Goal: Understand process/instructions: Learn about a topic

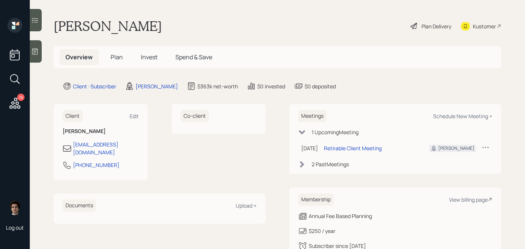
click at [432, 22] on div "Plan Delivery" at bounding box center [431, 26] width 42 height 16
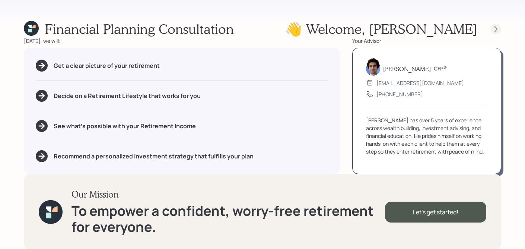
click at [499, 25] on icon at bounding box center [496, 28] width 7 height 7
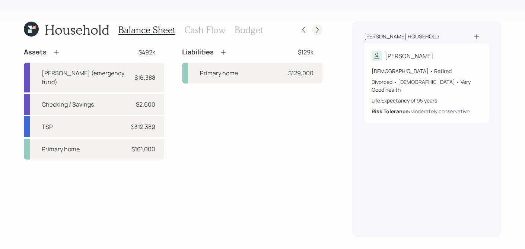
click at [319, 31] on icon at bounding box center [317, 29] width 7 height 7
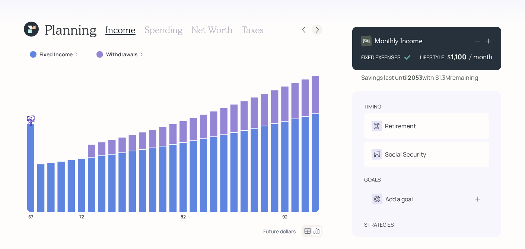
click at [313, 29] on div at bounding box center [317, 30] width 10 height 10
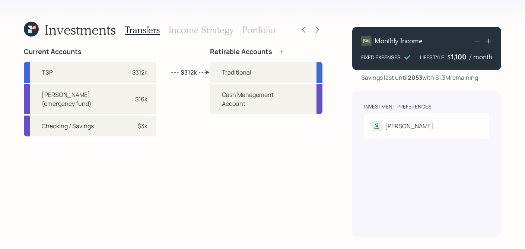
click at [297, 30] on div "Investments Transfers Income Strategy Portfolio" at bounding box center [173, 30] width 299 height 18
click at [299, 30] on div at bounding box center [304, 30] width 10 height 10
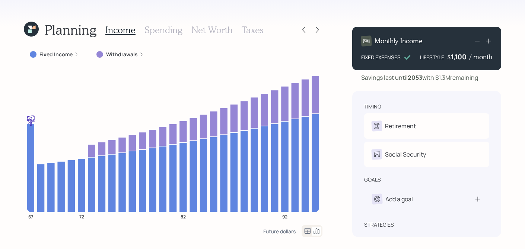
click at [122, 32] on h3 "Income" at bounding box center [120, 30] width 30 height 11
click at [228, 30] on h3 "Net Worth" at bounding box center [212, 30] width 41 height 11
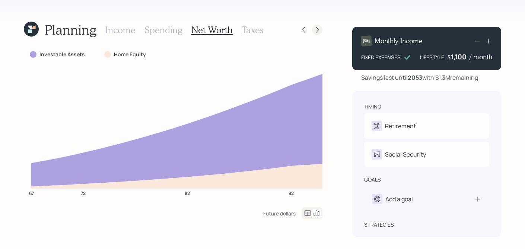
click at [320, 32] on icon at bounding box center [317, 29] width 7 height 7
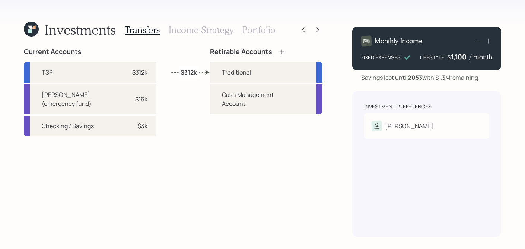
click at [309, 23] on div "Investments Transfers Income Strategy Portfolio" at bounding box center [173, 30] width 299 height 18
click at [304, 23] on div "Investments Transfers Income Strategy Portfolio" at bounding box center [173, 30] width 299 height 18
click at [304, 34] on div at bounding box center [304, 30] width 10 height 10
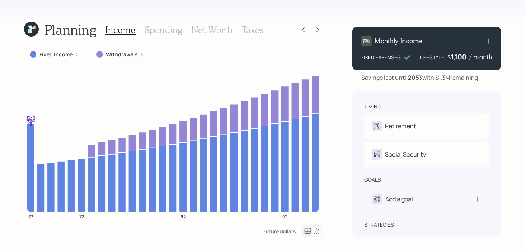
click at [304, 34] on div at bounding box center [304, 30] width 10 height 10
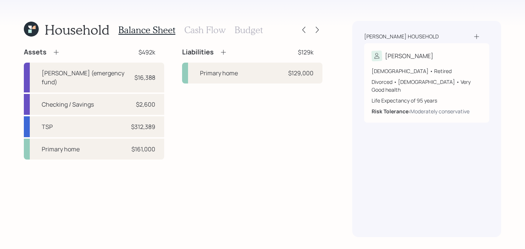
click at [297, 28] on div "Household Balance Sheet Cash Flow Budget" at bounding box center [173, 30] width 299 height 18
click at [305, 28] on icon at bounding box center [303, 29] width 7 height 7
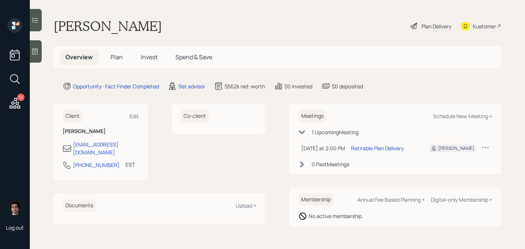
click at [37, 51] on icon at bounding box center [35, 51] width 6 height 6
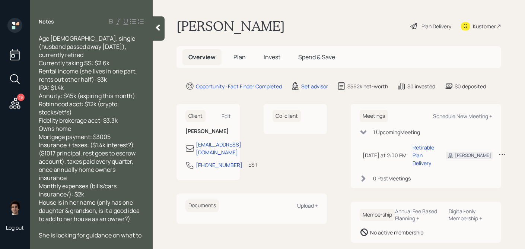
scroll to position [32, 0]
